Goal: Task Accomplishment & Management: Manage account settings

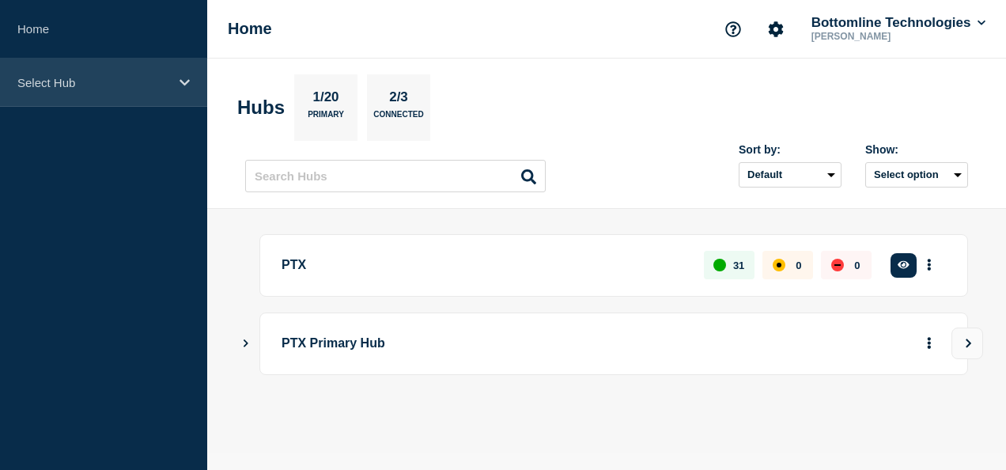
click at [185, 73] on div "Select Hub" at bounding box center [103, 83] width 207 height 48
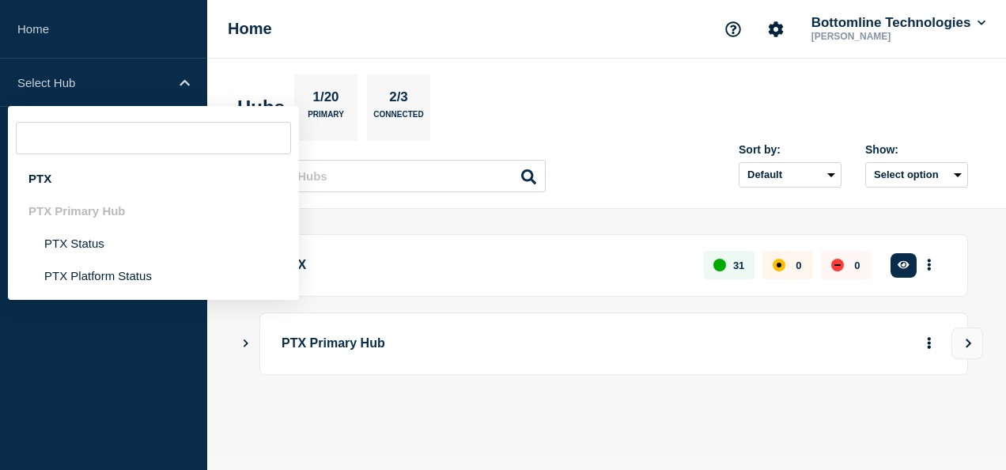
click at [223, 339] on main "PTX 31 0 0 Create incident See overview PTX Primary Hub" at bounding box center [606, 331] width 799 height 244
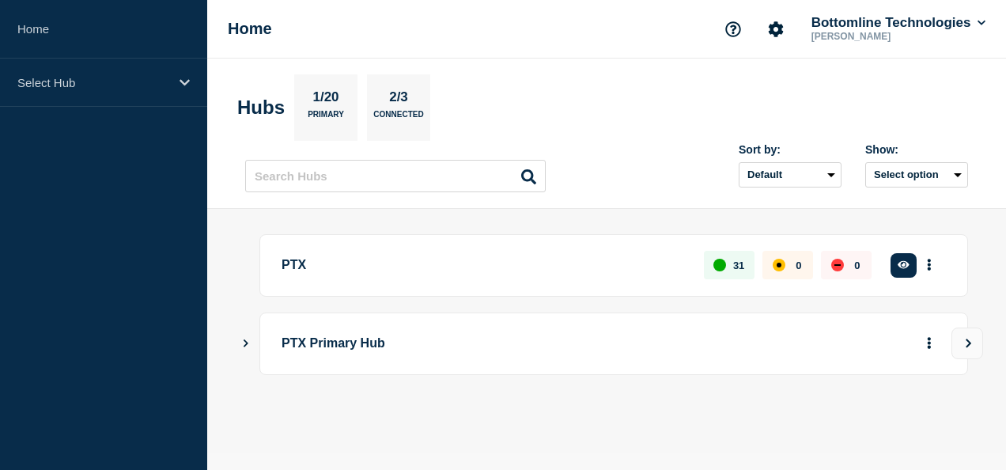
click at [295, 264] on p "PTX" at bounding box center [484, 265] width 404 height 29
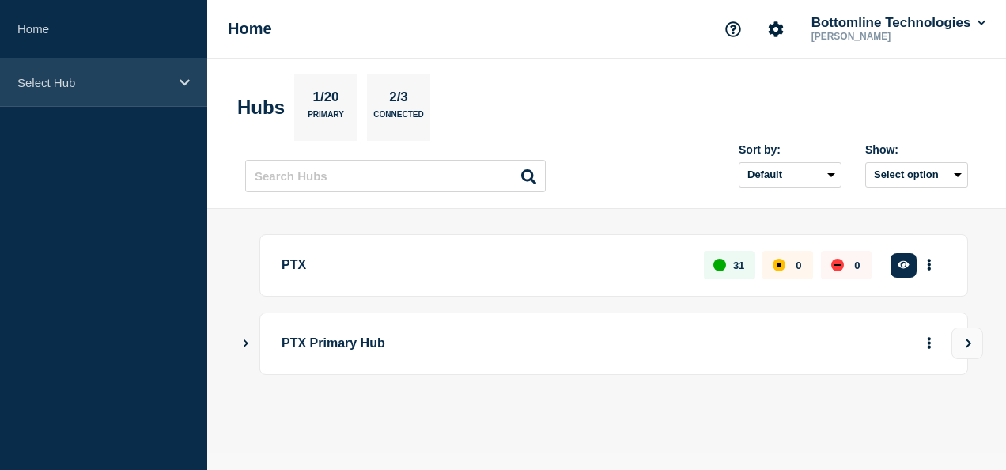
click at [55, 81] on p "Select Hub" at bounding box center [93, 82] width 152 height 13
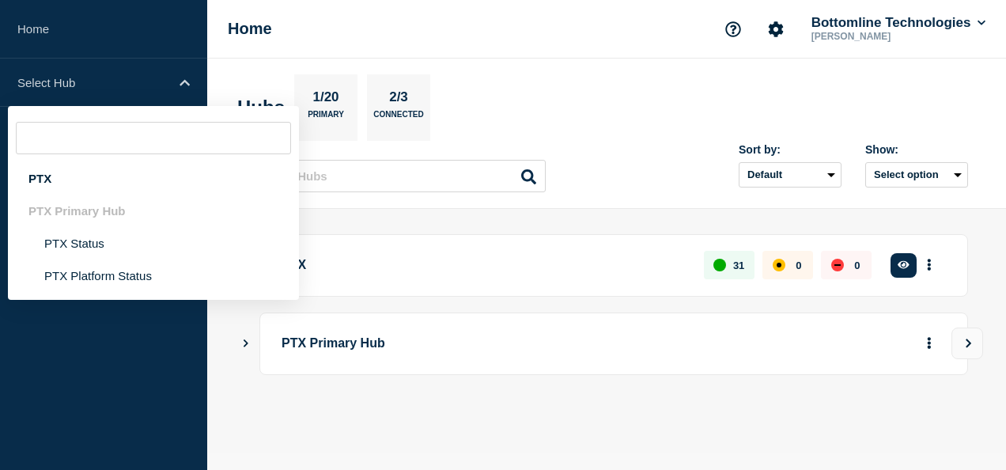
click at [247, 394] on div at bounding box center [606, 397] width 723 height 13
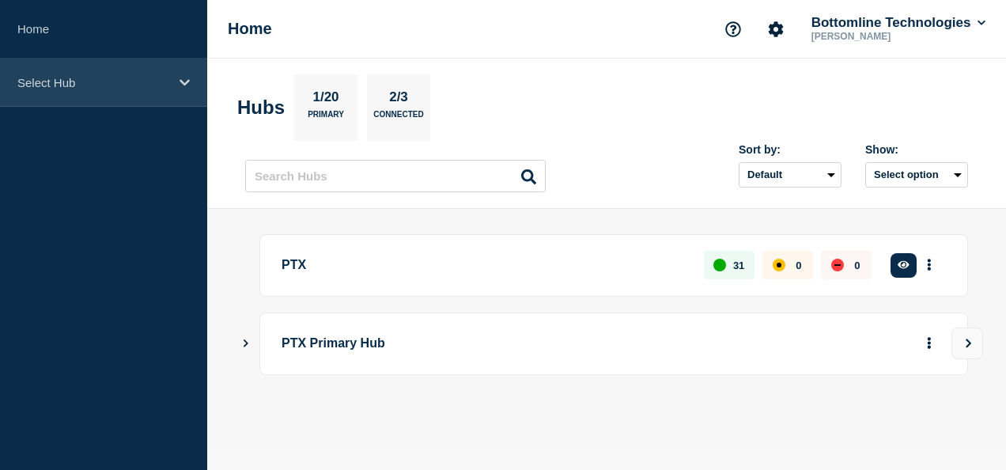
click at [176, 83] on div "Select Hub" at bounding box center [103, 83] width 207 height 48
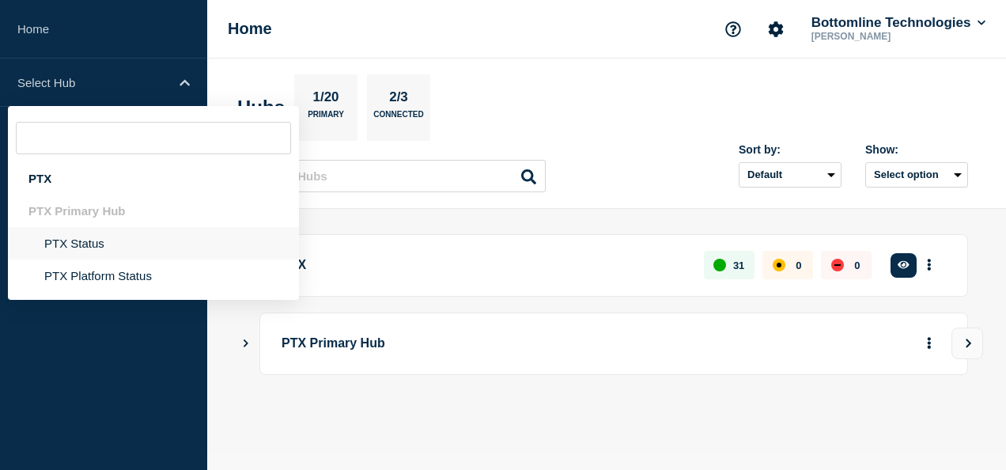
click at [98, 251] on li "PTX Status" at bounding box center [153, 243] width 291 height 32
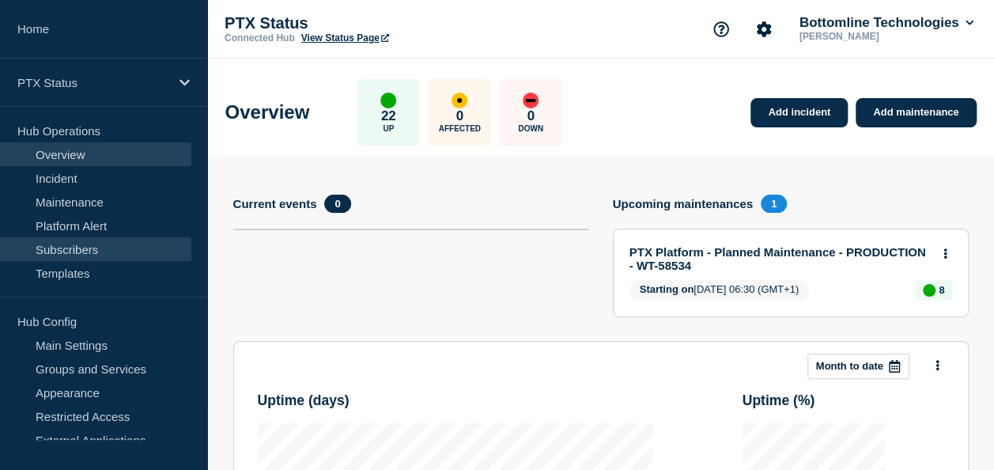
click at [98, 249] on link "Subscribers" at bounding box center [95, 249] width 191 height 24
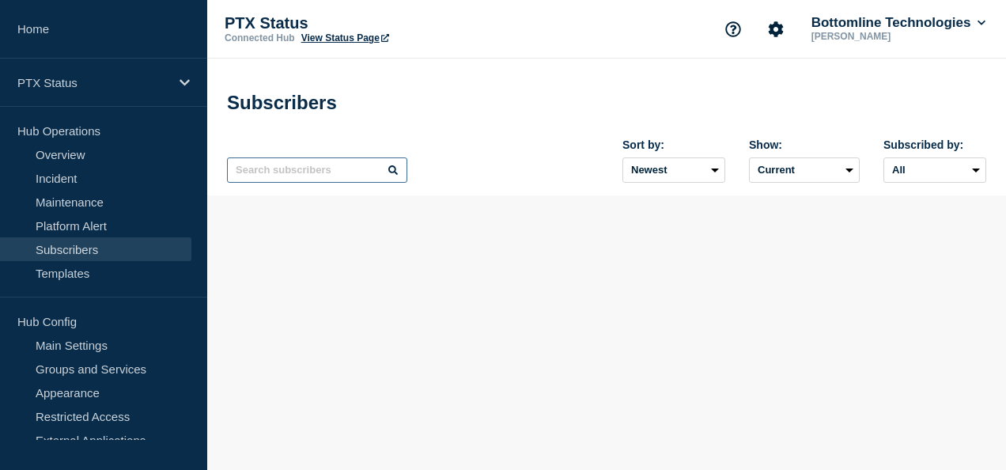
click at [285, 172] on input "text" at bounding box center [317, 169] width 180 height 25
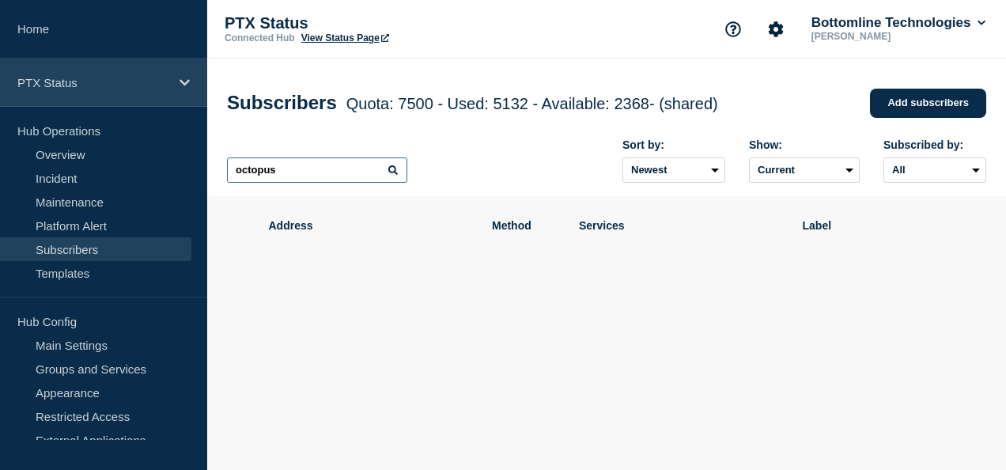
type input "octopus"
click at [178, 84] on div "PTX Status" at bounding box center [103, 83] width 207 height 48
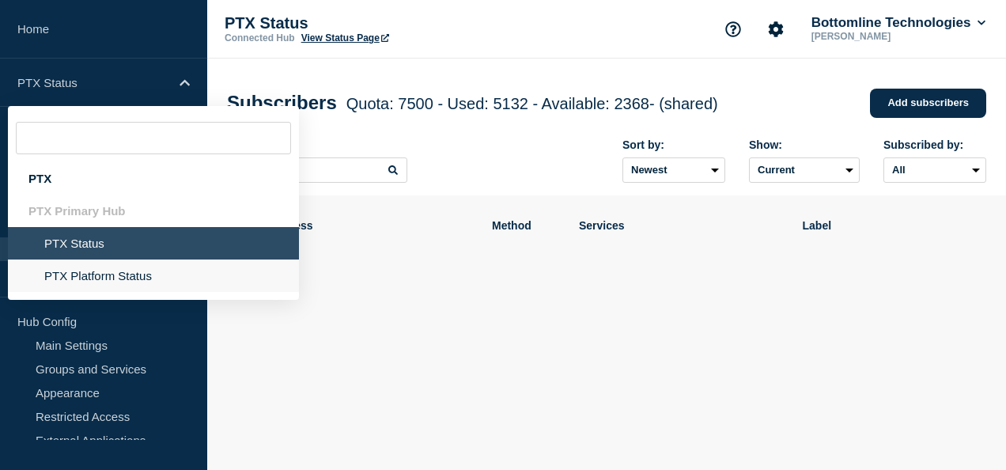
click at [108, 270] on li "PTX Platform Status" at bounding box center [153, 275] width 291 height 32
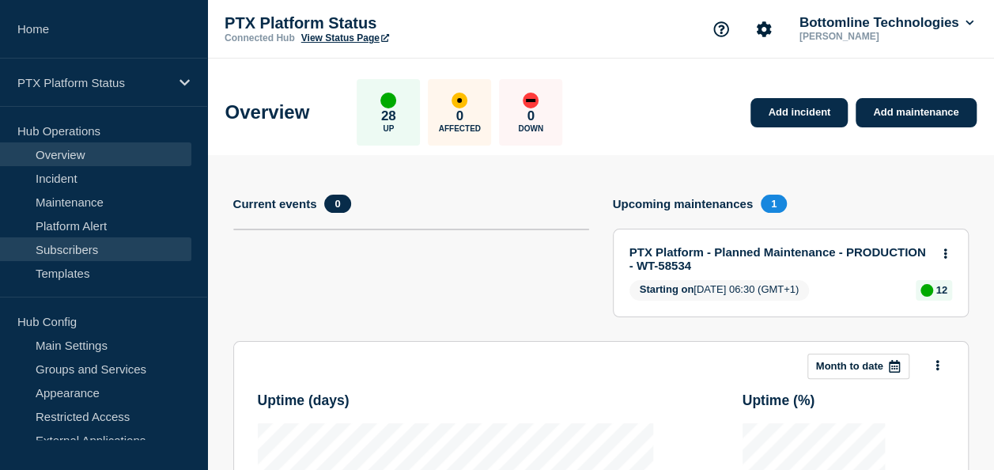
click at [68, 245] on link "Subscribers" at bounding box center [95, 249] width 191 height 24
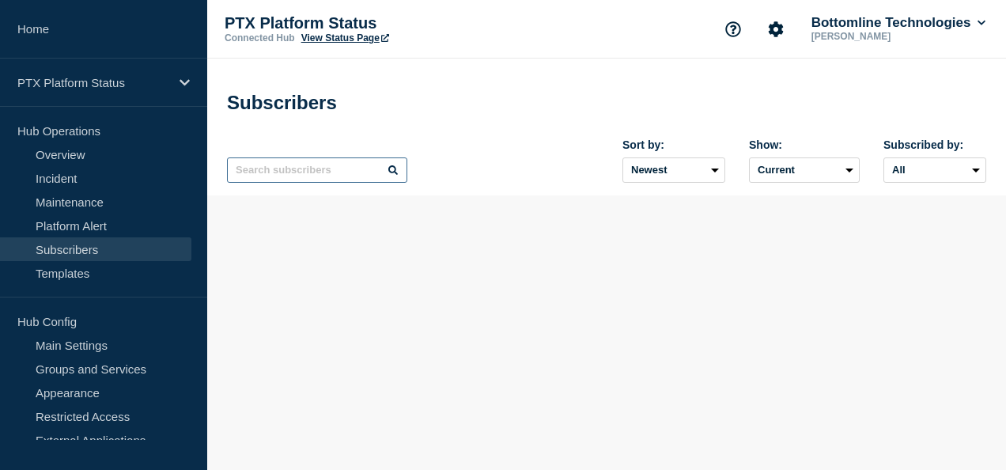
click at [304, 181] on input "text" at bounding box center [317, 169] width 180 height 25
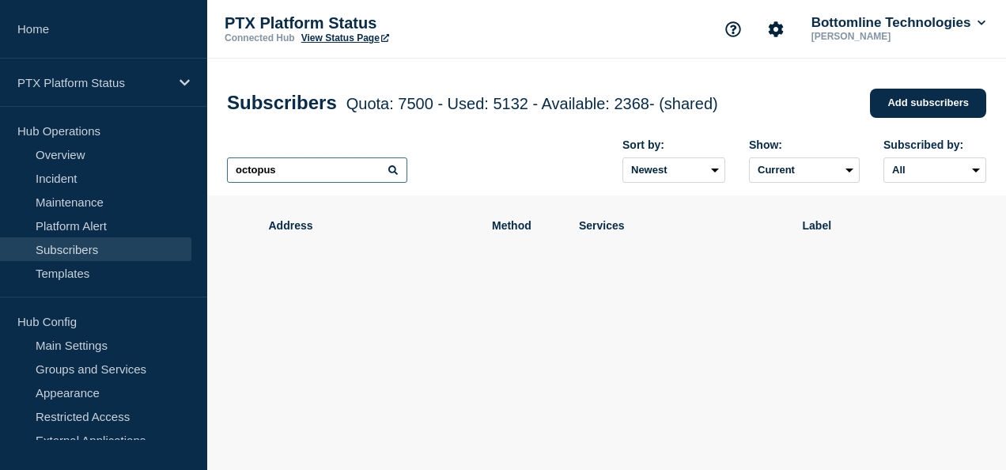
type input "octopus"
